Goal: Task Accomplishment & Management: Manage account settings

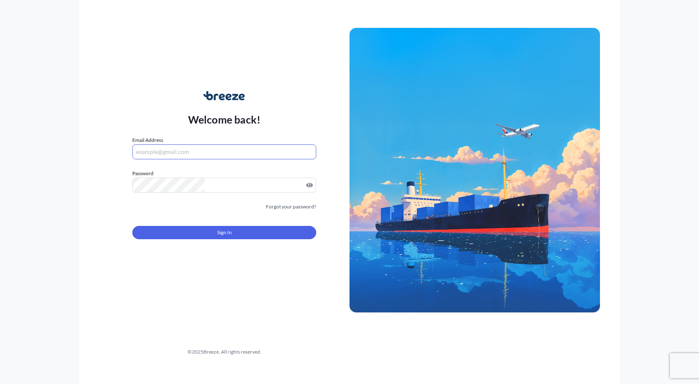
click at [263, 144] on input "Email Address" at bounding box center [224, 151] width 184 height 15
click at [316, 94] on div "Welcome back! Email Address Please enter a valid email address Password Must in…" at bounding box center [224, 169] width 250 height 191
click at [314, 94] on div "Welcome back! Email Address Please enter a valid email address Password Must in…" at bounding box center [224, 169] width 250 height 191
click at [293, 285] on div "Welcome back! Email Address Please enter a valid email address Password Must in…" at bounding box center [349, 192] width 541 height 384
click at [219, 278] on div "Welcome back! Email Address Please enter a valid email address Password Must in…" at bounding box center [349, 192] width 541 height 384
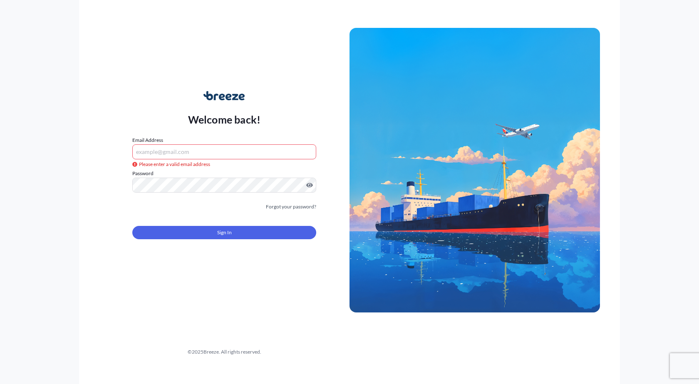
click at [167, 93] on div "Welcome back! Email Address Please enter a valid email address Password Must in…" at bounding box center [224, 169] width 250 height 191
click at [178, 149] on input "Email Address" at bounding box center [224, 151] width 184 height 15
type input "[EMAIL_ADDRESS][DOMAIN_NAME]"
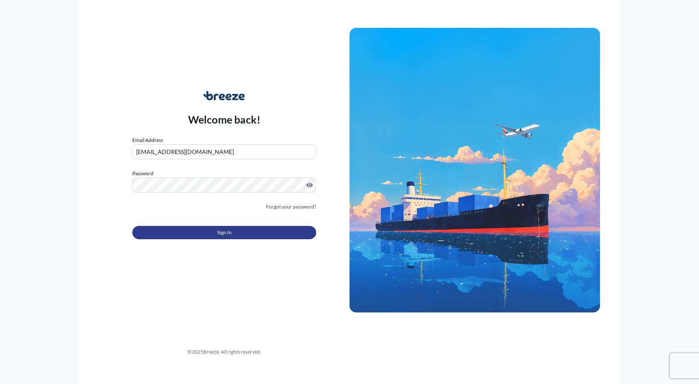
click at [198, 228] on button "Sign In" at bounding box center [224, 232] width 184 height 13
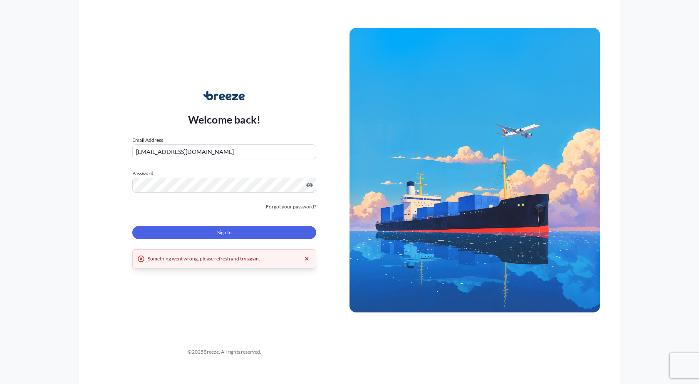
click at [305, 259] on icon "Dismiss error" at bounding box center [306, 258] width 7 height 7
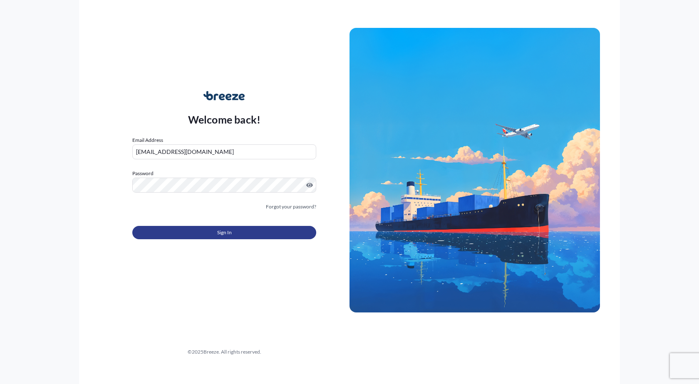
click at [245, 226] on button "Sign In" at bounding box center [224, 232] width 184 height 13
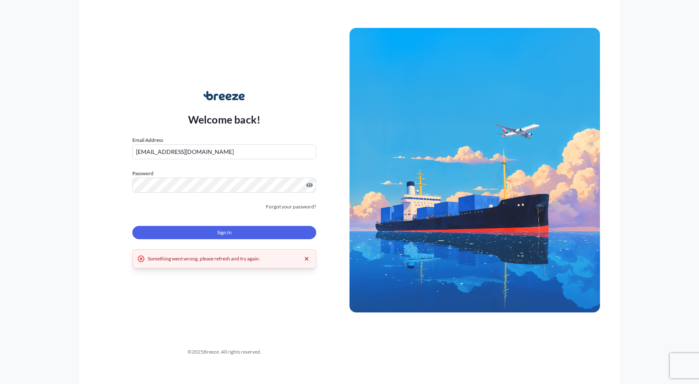
click at [306, 258] on icon "Dismiss error" at bounding box center [307, 259] width 4 height 4
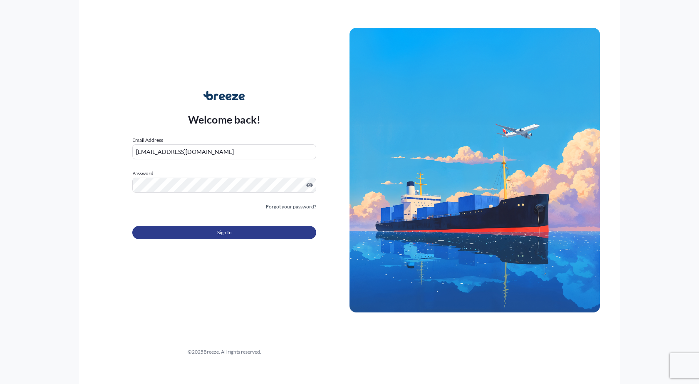
click at [282, 237] on button "Sign In" at bounding box center [224, 232] width 184 height 13
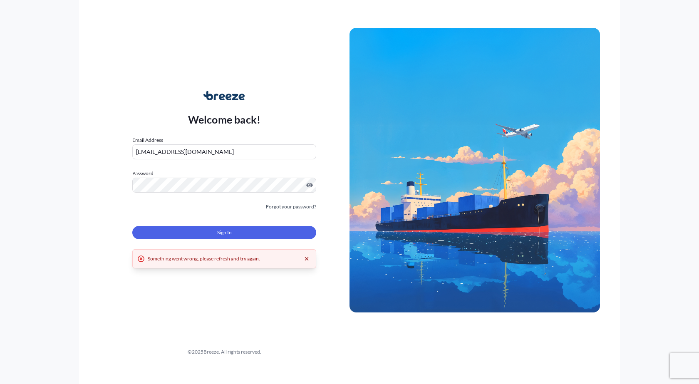
click at [305, 258] on icon "Dismiss error" at bounding box center [306, 258] width 7 height 7
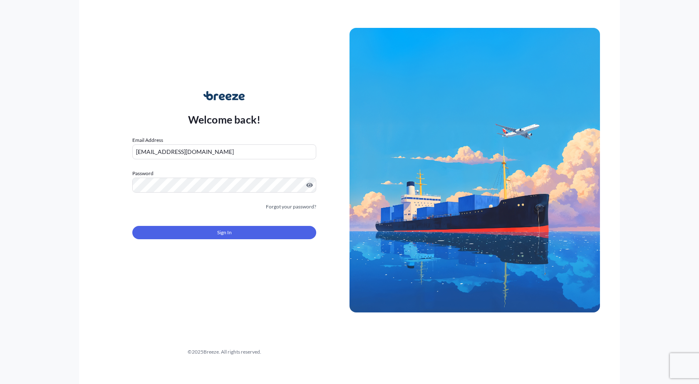
click at [278, 113] on div "Welcome back! Email Address [EMAIL_ADDRESS][DOMAIN_NAME] Password Must include:…" at bounding box center [224, 169] width 250 height 191
click at [141, 113] on div "Welcome back! Email Address [EMAIL_ADDRESS][DOMAIN_NAME] Password Must include:…" at bounding box center [224, 169] width 250 height 191
